Goal: Information Seeking & Learning: Learn about a topic

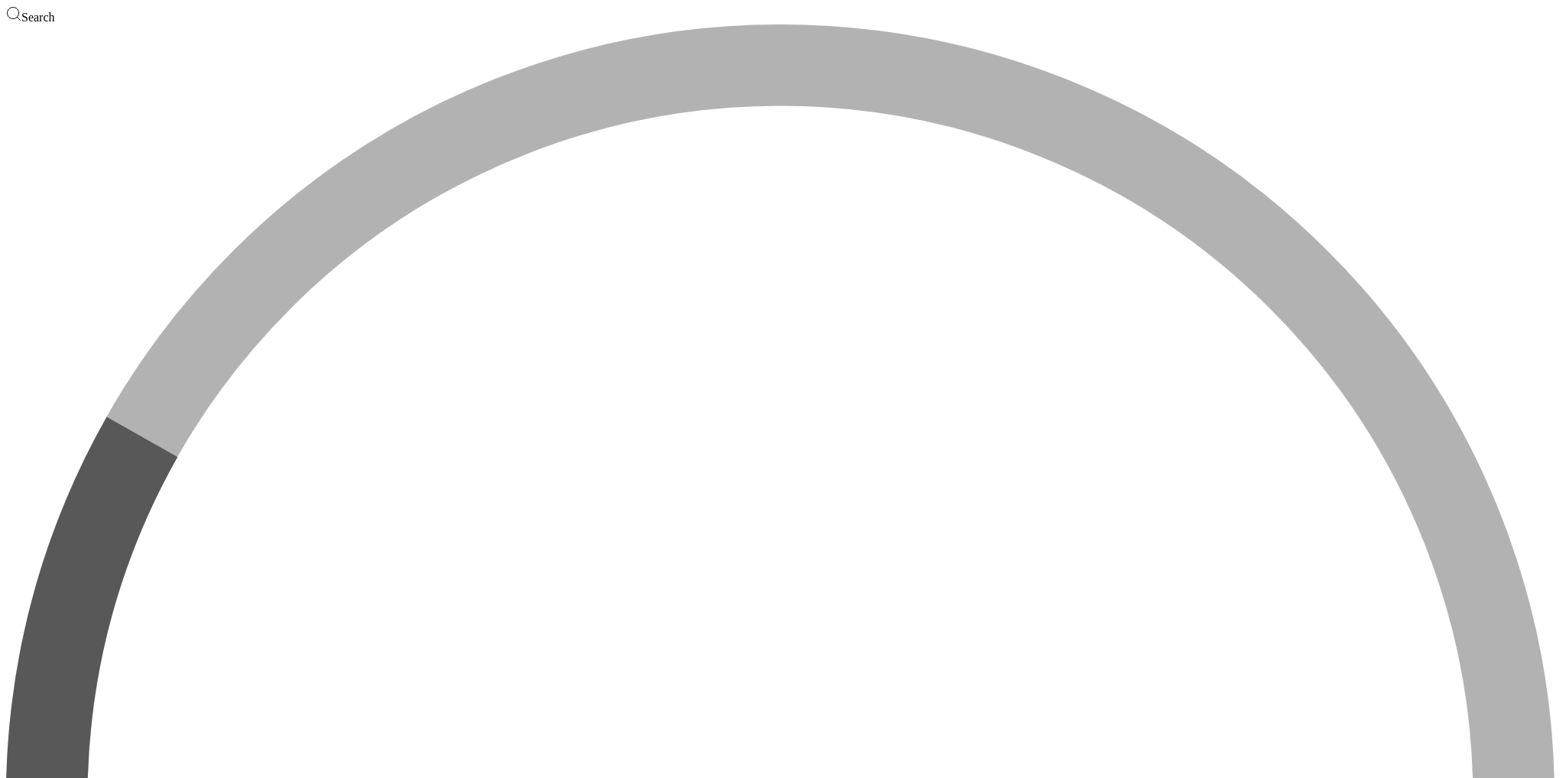
type input "block"
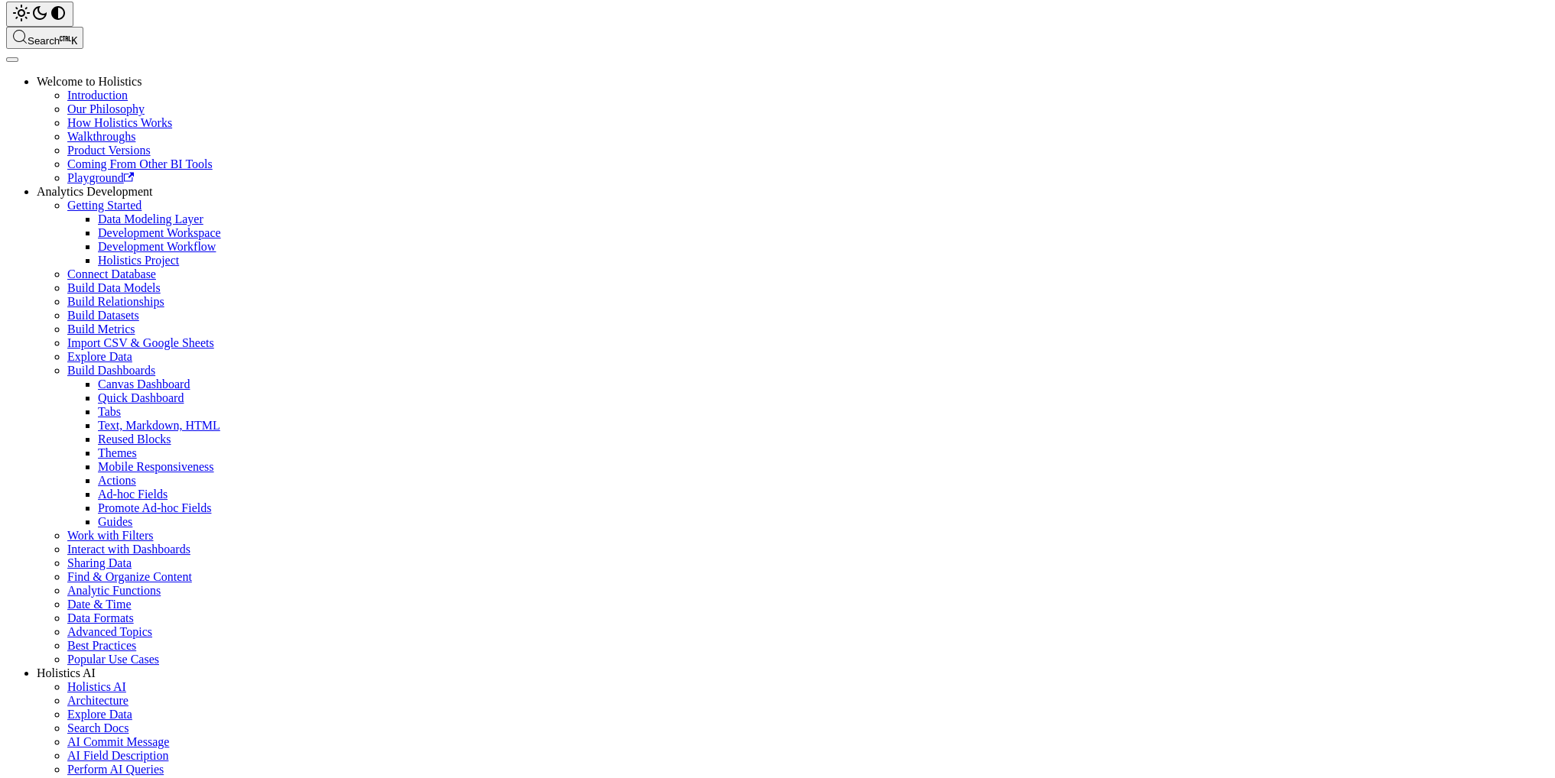
scroll to position [229, 0]
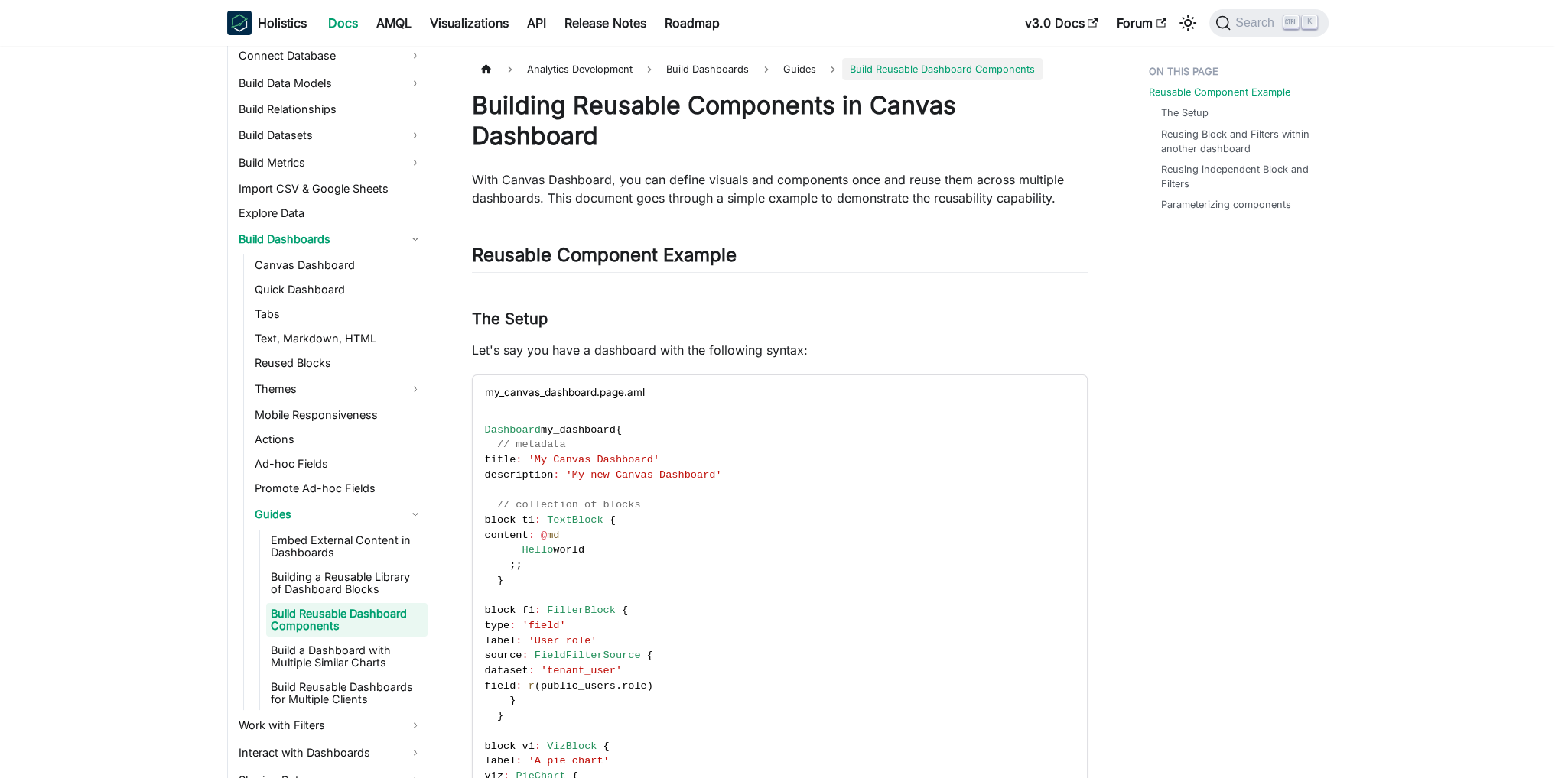
scroll to position [297, 0]
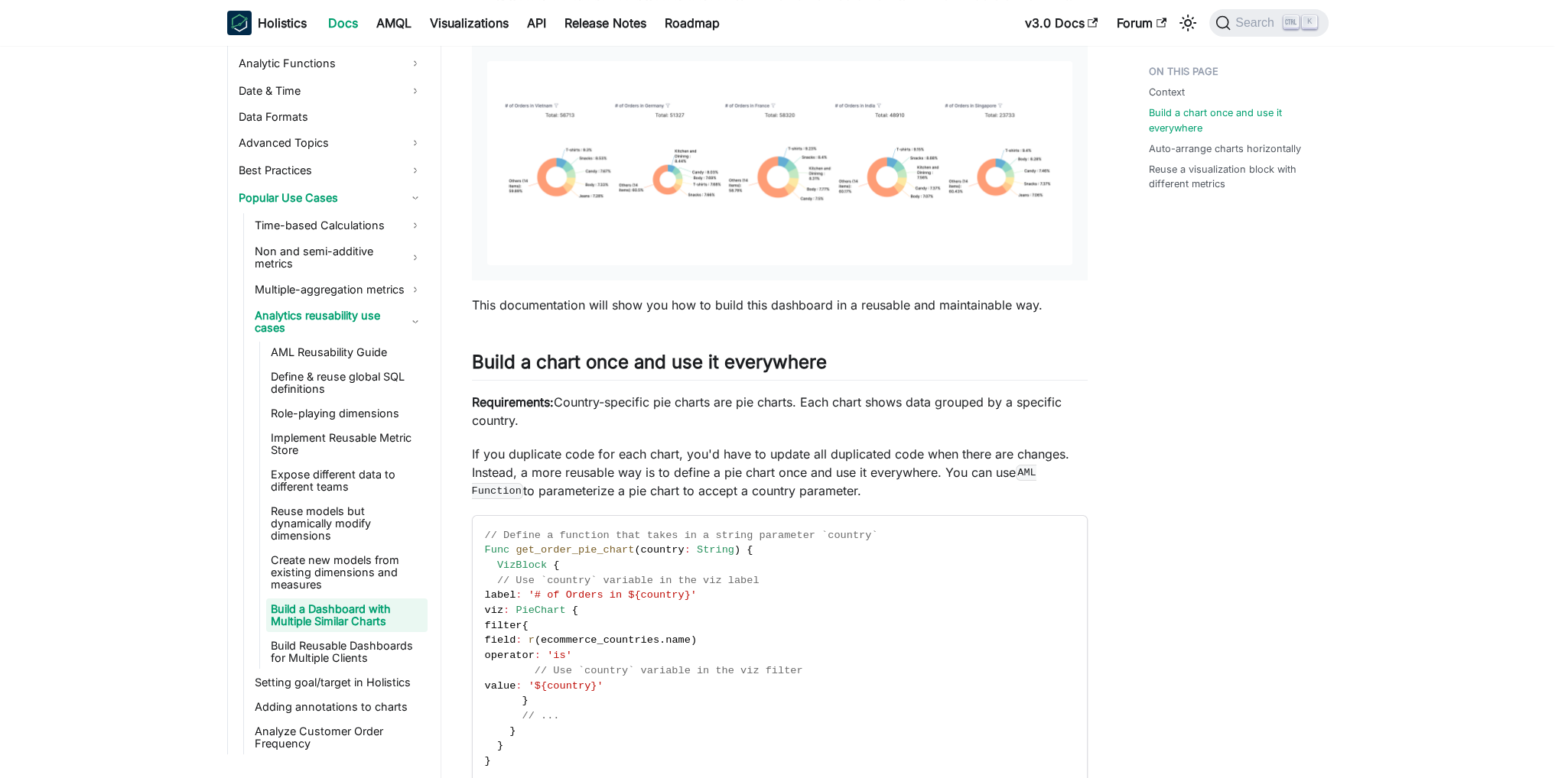
scroll to position [612, 0]
